Goal: Navigation & Orientation: Find specific page/section

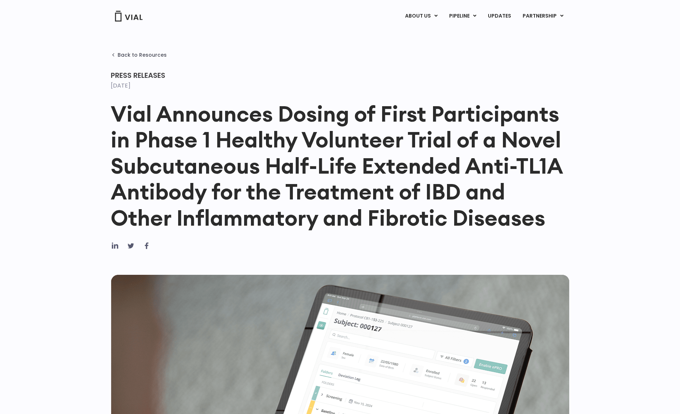
click at [526, 29] on link "LICENSING" at bounding box center [535, 33] width 63 height 11
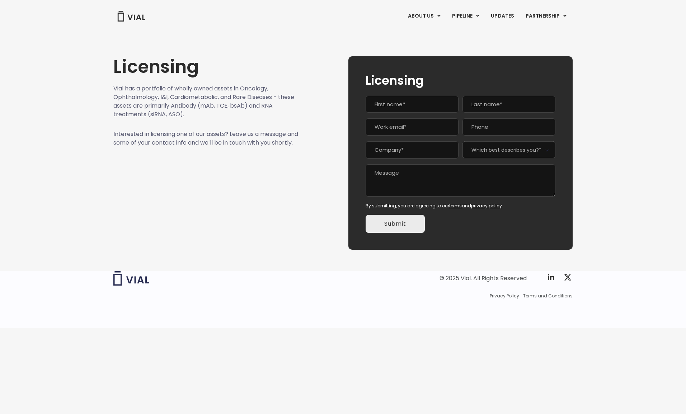
click at [500, 17] on link "UPDATES" at bounding box center [502, 16] width 34 height 12
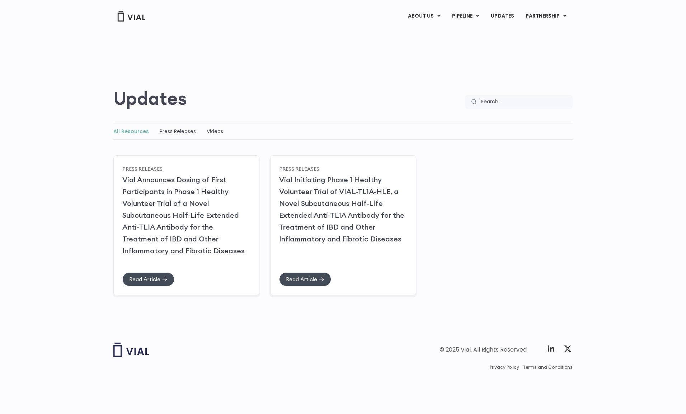
click at [434, 18] on link "ABOUT US" at bounding box center [424, 16] width 44 height 12
click at [141, 353] on img at bounding box center [131, 350] width 36 height 14
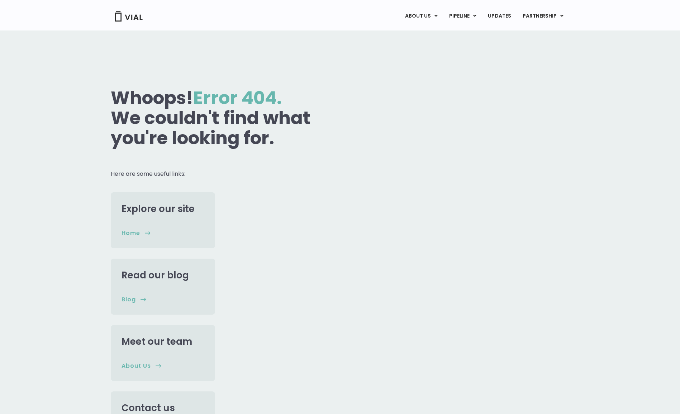
click at [97, 237] on section "Whoops! Error 404. We couldn't find what you're looking for. Here are some usef…" at bounding box center [340, 256] width 680 height 453
